Goal: Task Accomplishment & Management: Manage account settings

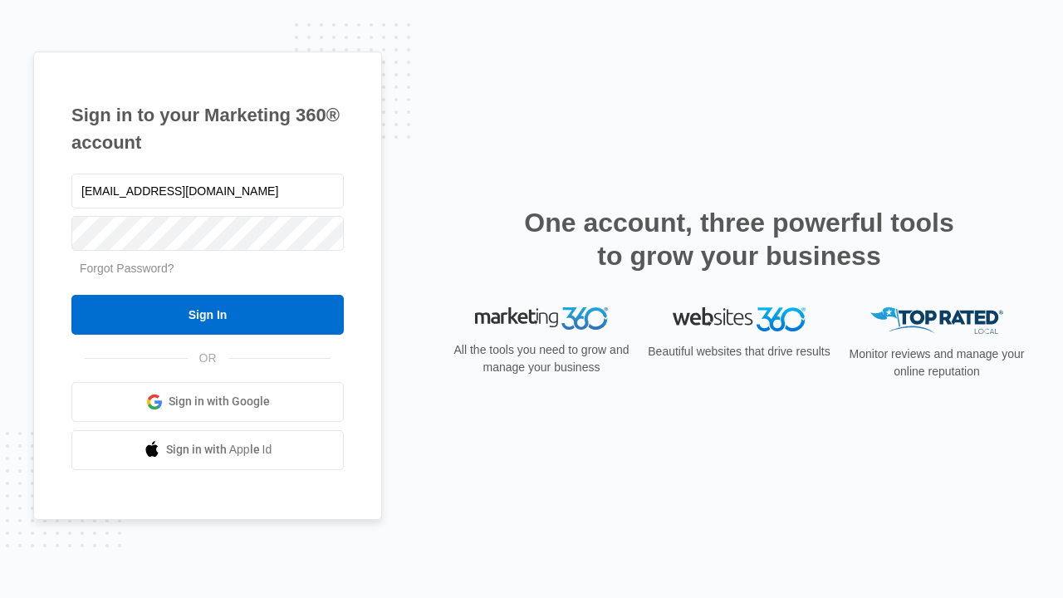
type input "dankie614@gmail.com"
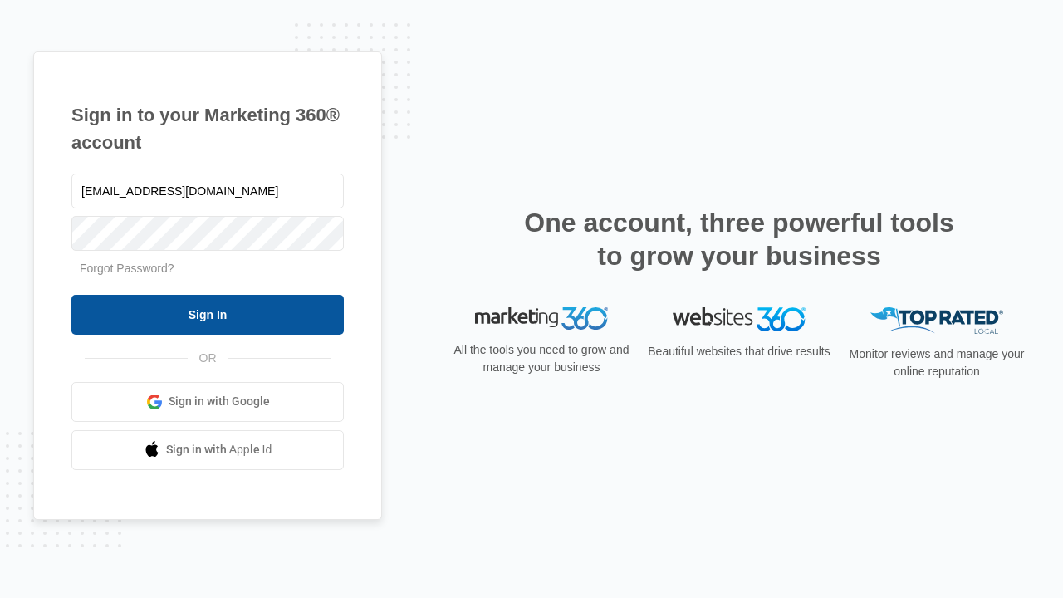
click at [208, 314] on input "Sign In" at bounding box center [207, 315] width 273 height 40
